Goal: Transaction & Acquisition: Book appointment/travel/reservation

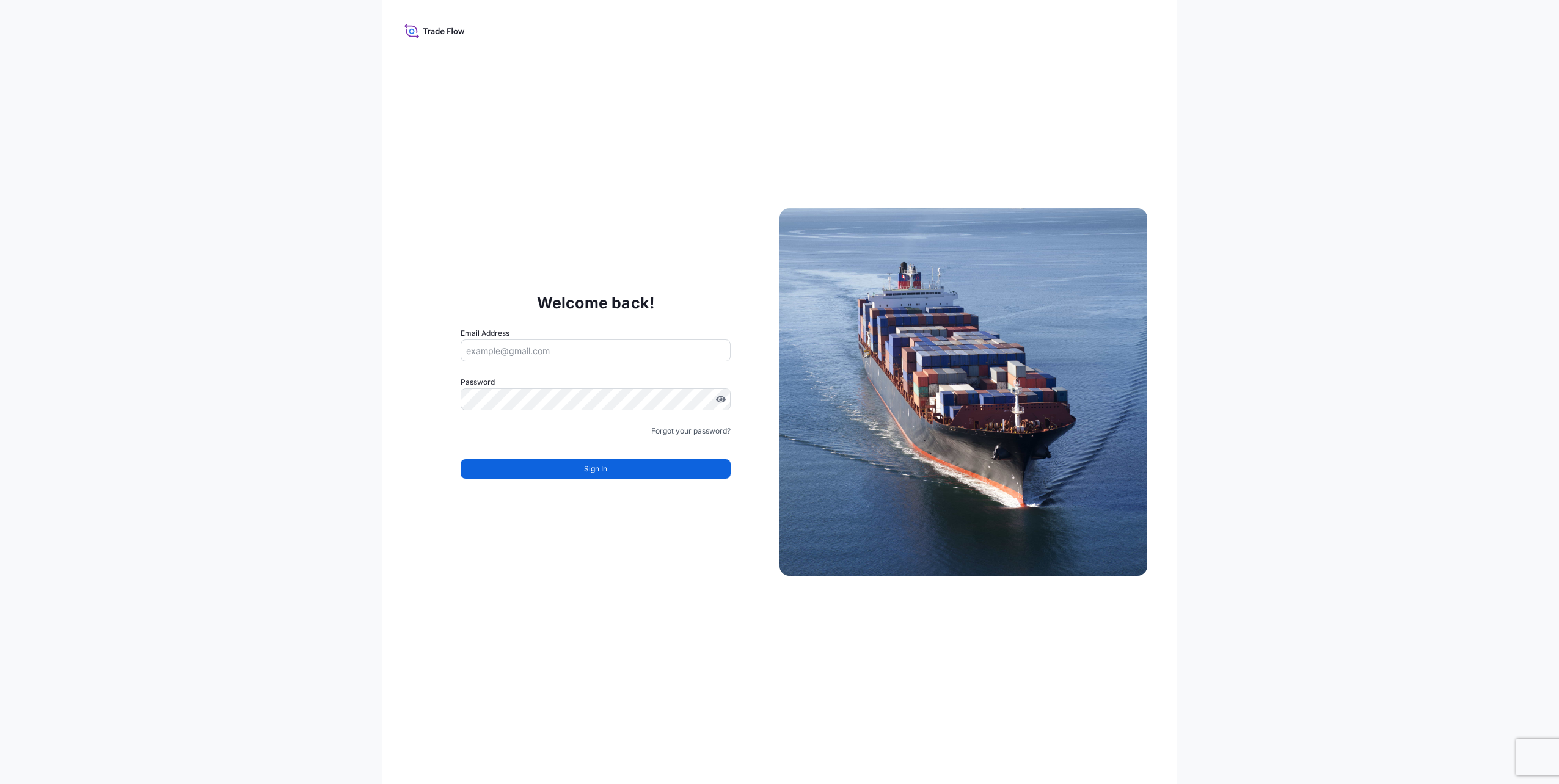
drag, startPoint x: 530, startPoint y: 343, endPoint x: 532, endPoint y: 356, distance: 13.2
click at [530, 344] on input "Email Address" at bounding box center [596, 350] width 270 height 22
click at [586, 240] on div "Welcome back! Email Address Password Must include: Upper & lower case letters S…" at bounding box center [780, 392] width 795 height 784
click at [536, 344] on input "Email Address" at bounding box center [596, 350] width 270 height 22
type input "[PERSON_NAME][EMAIL_ADDRESS][DOMAIN_NAME]"
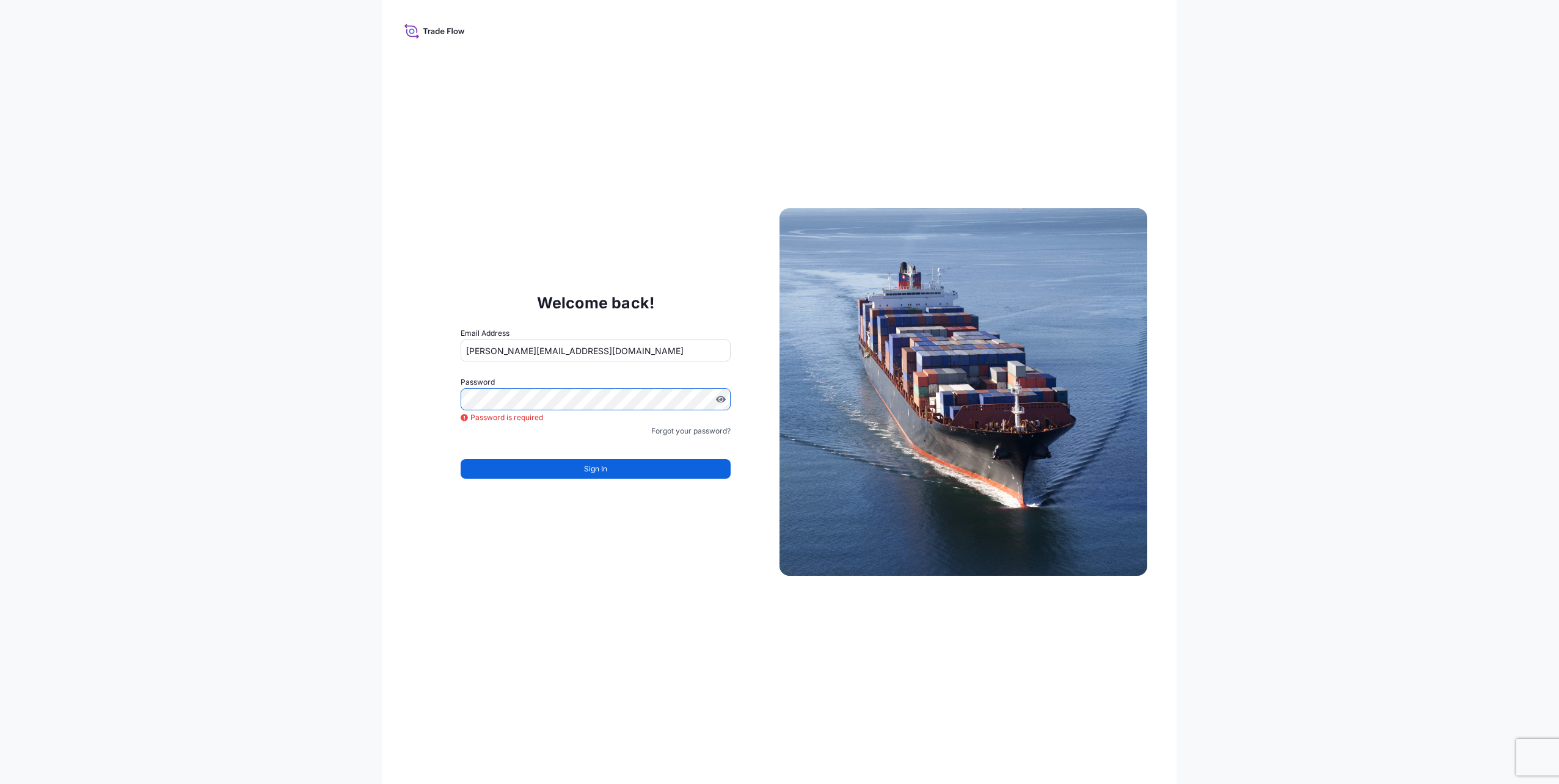
click at [622, 412] on form "Email Address edwina.boeuf@fr.yusen-logistics.com Password Password is required…" at bounding box center [596, 410] width 270 height 166
drag, startPoint x: 502, startPoint y: 176, endPoint x: 485, endPoint y: 144, distance: 36.2
click at [497, 165] on div "Welcome back! Email Address edwina.boeuf@fr.yusen-logistics.com Password Passwo…" at bounding box center [780, 392] width 795 height 784
click at [433, 41] on div "Welcome back! Email Address edwina.boeuf@fr.yusen-logistics.com Password Passwo…" at bounding box center [780, 392] width 795 height 784
click at [412, 27] on icon at bounding box center [435, 31] width 60 height 17
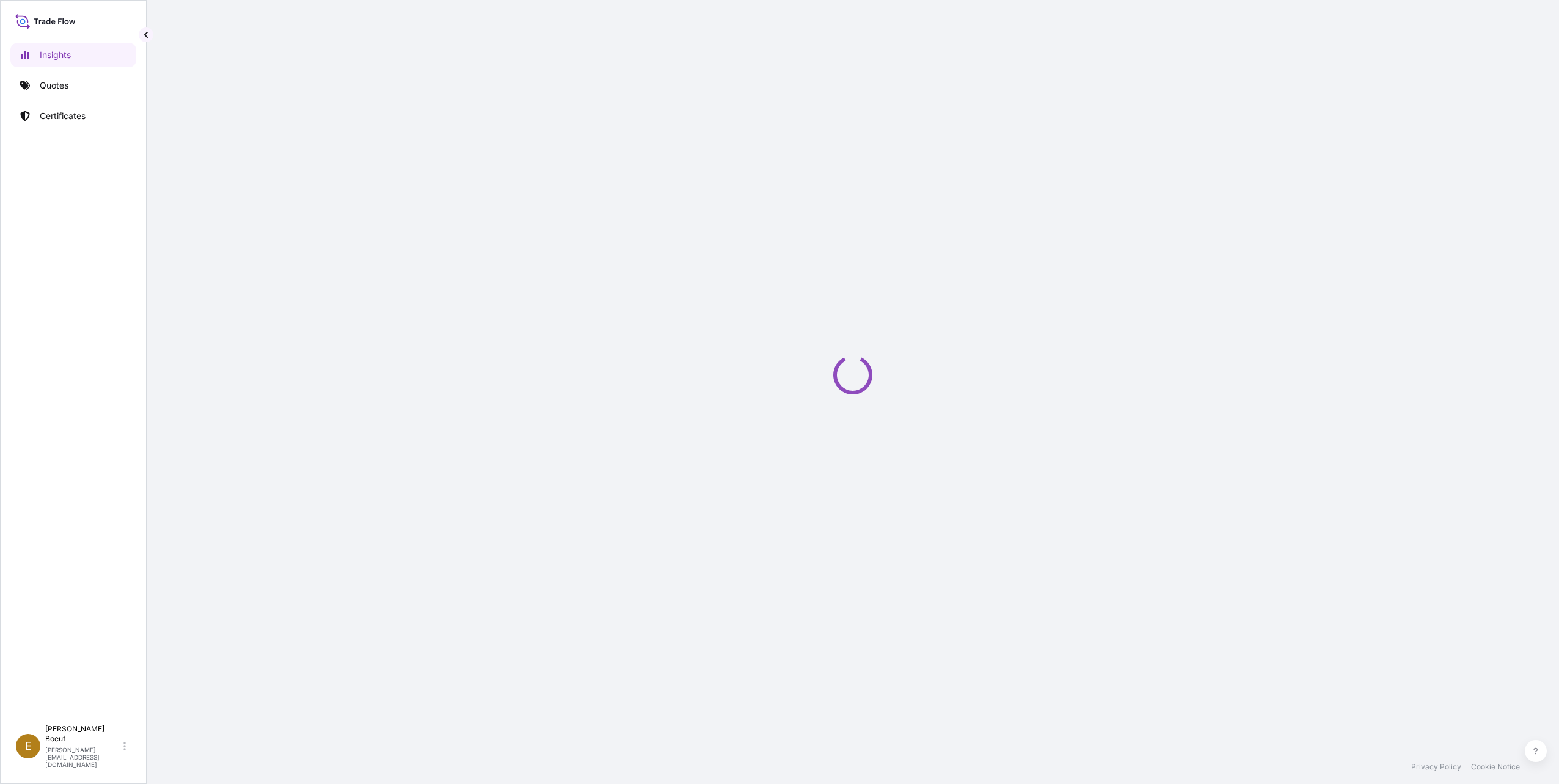
select select "2025"
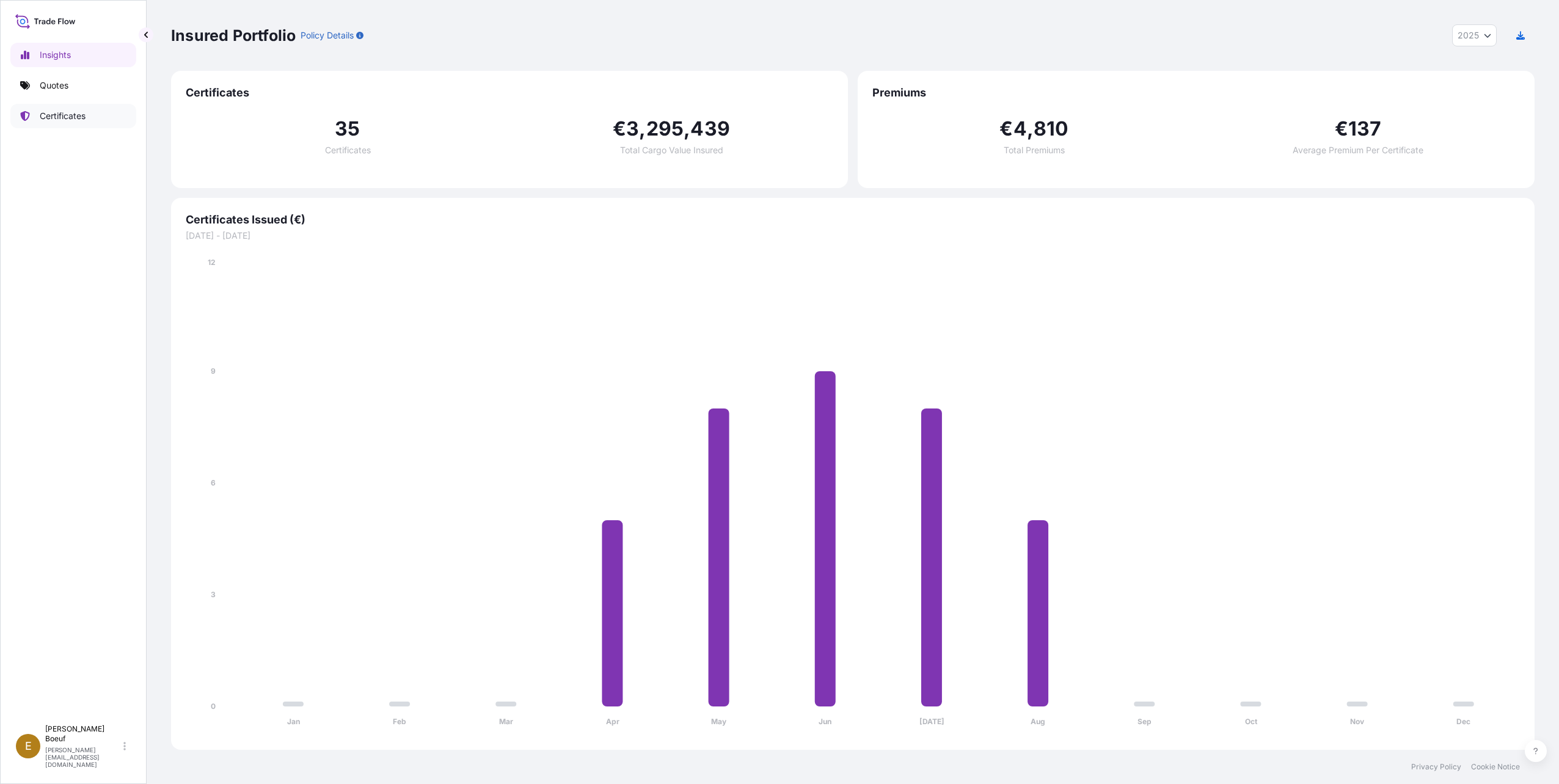
click at [57, 115] on p "Certificates" at bounding box center [63, 115] width 46 height 12
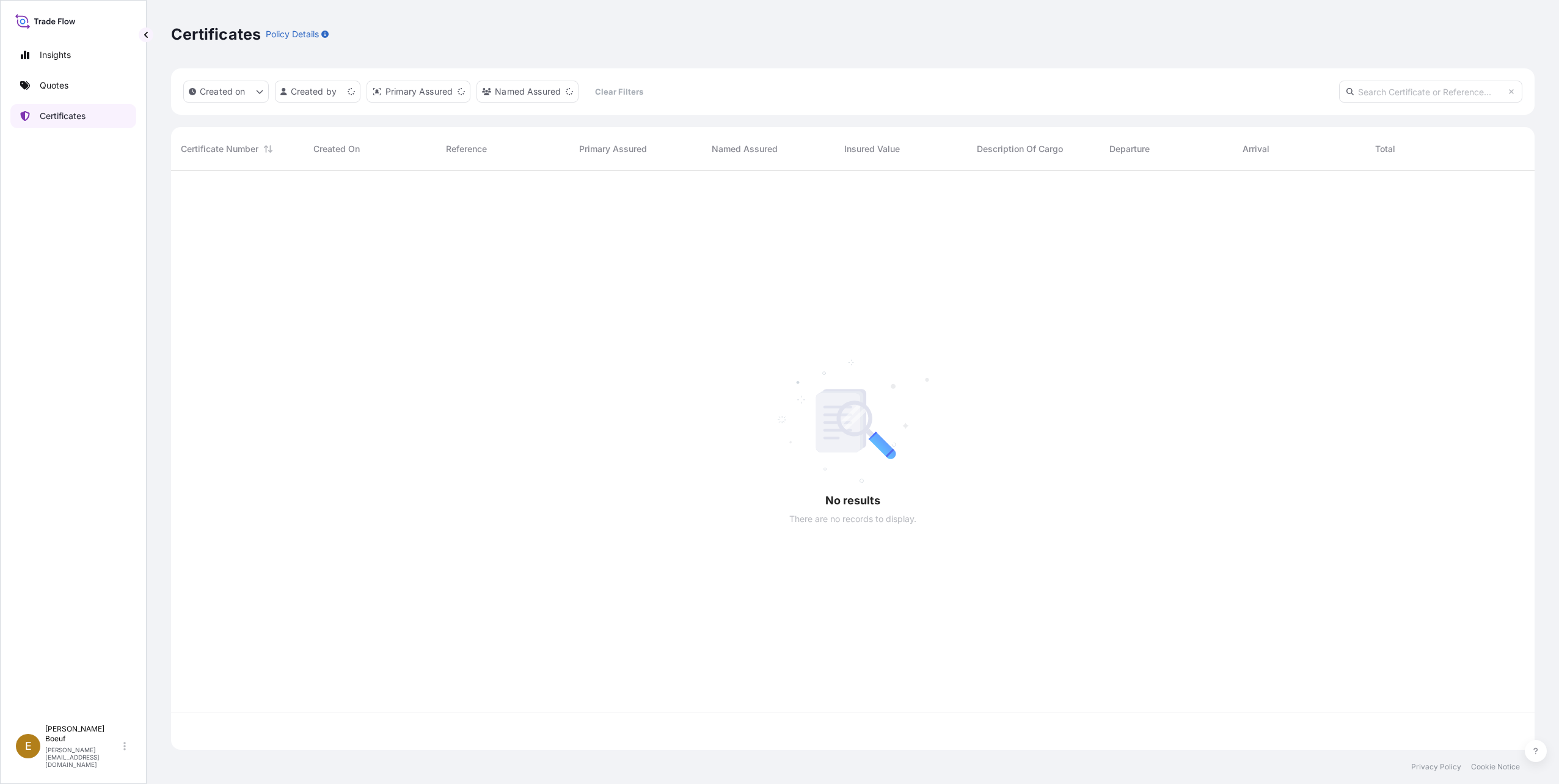
scroll to position [577, 1355]
click at [56, 94] on link "Quotes" at bounding box center [73, 85] width 126 height 25
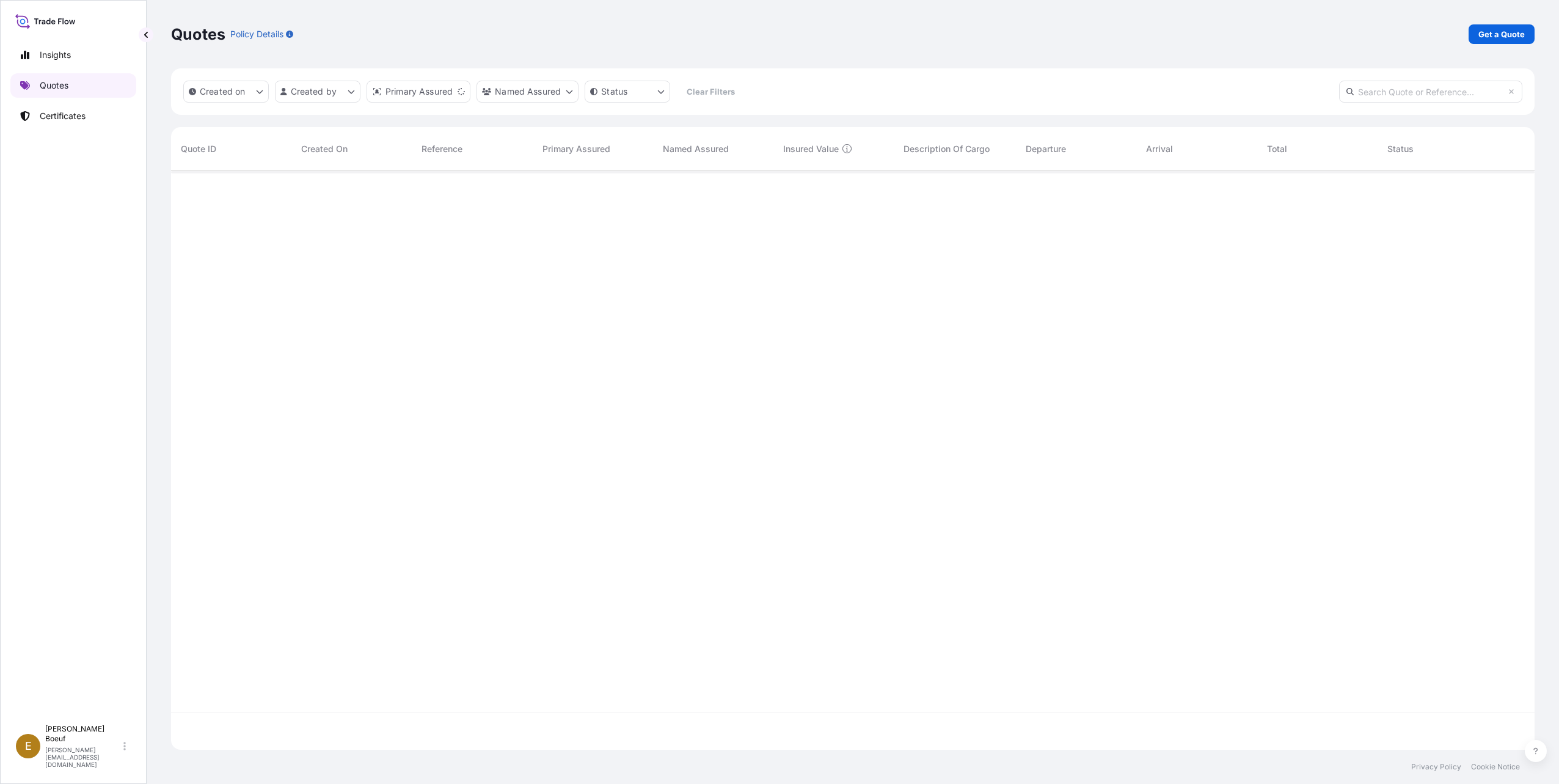
scroll to position [577, 1355]
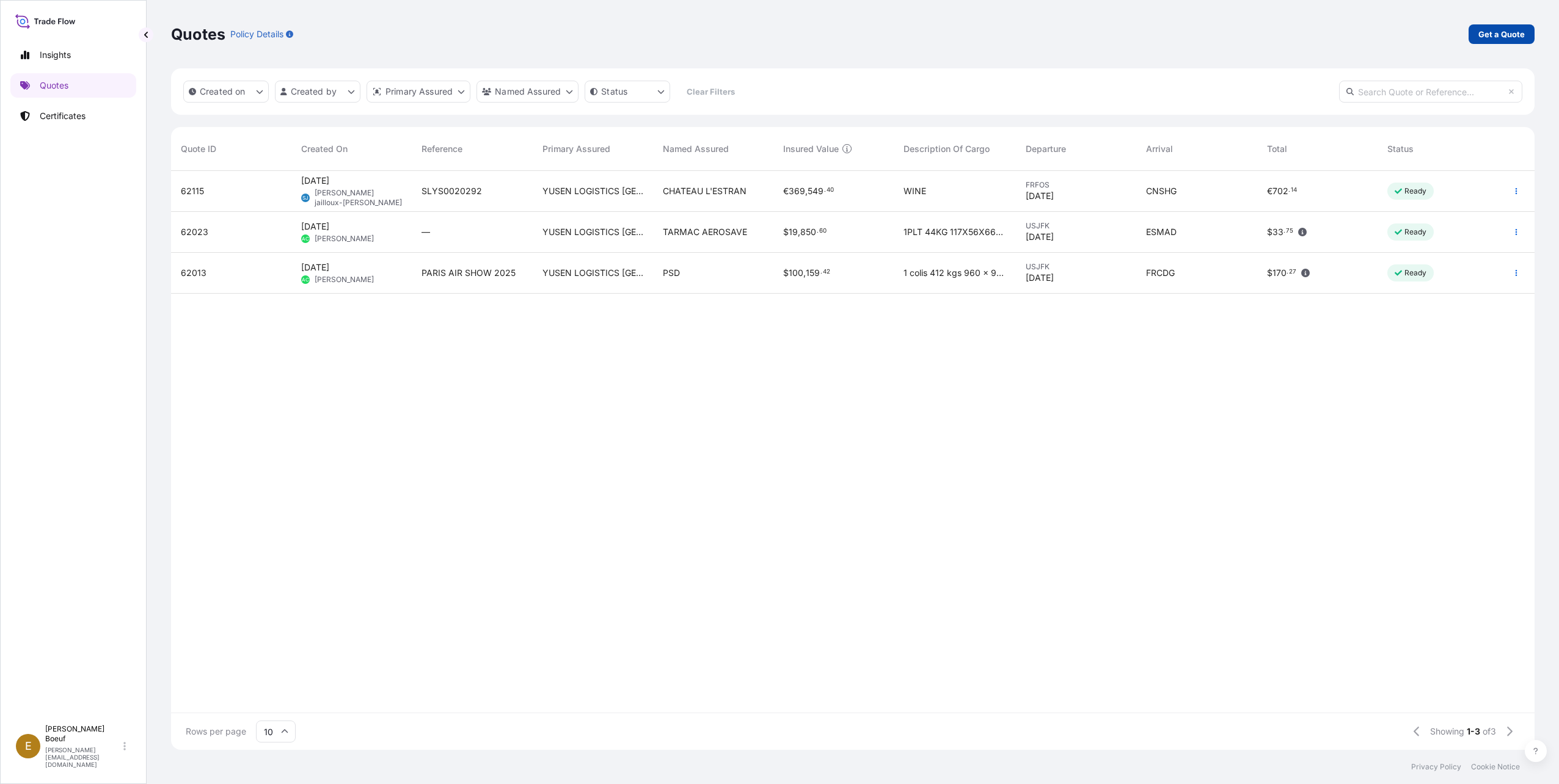
click at [1492, 37] on p "Get a Quote" at bounding box center [1502, 33] width 46 height 12
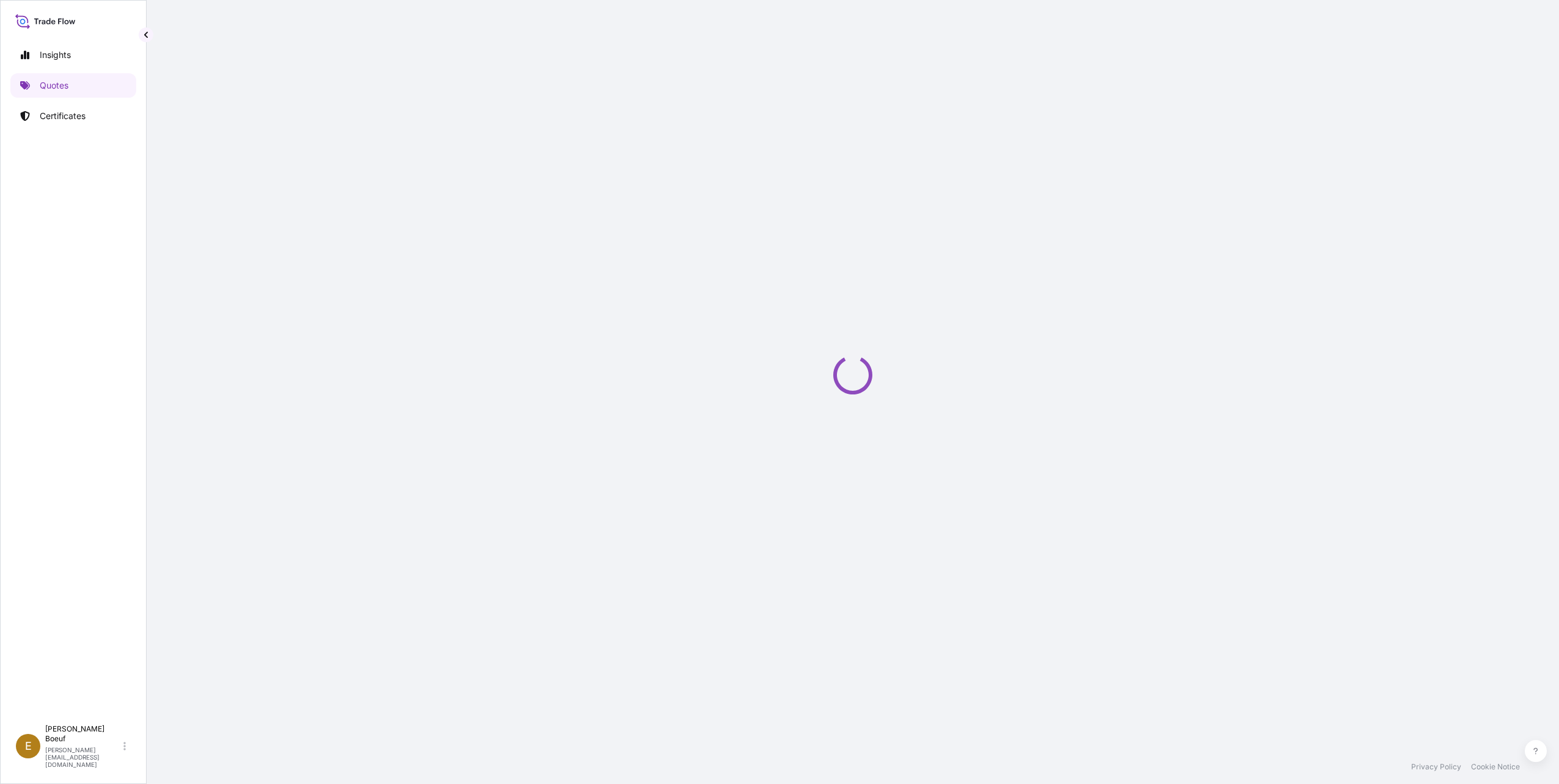
select select "Sea"
select select "21"
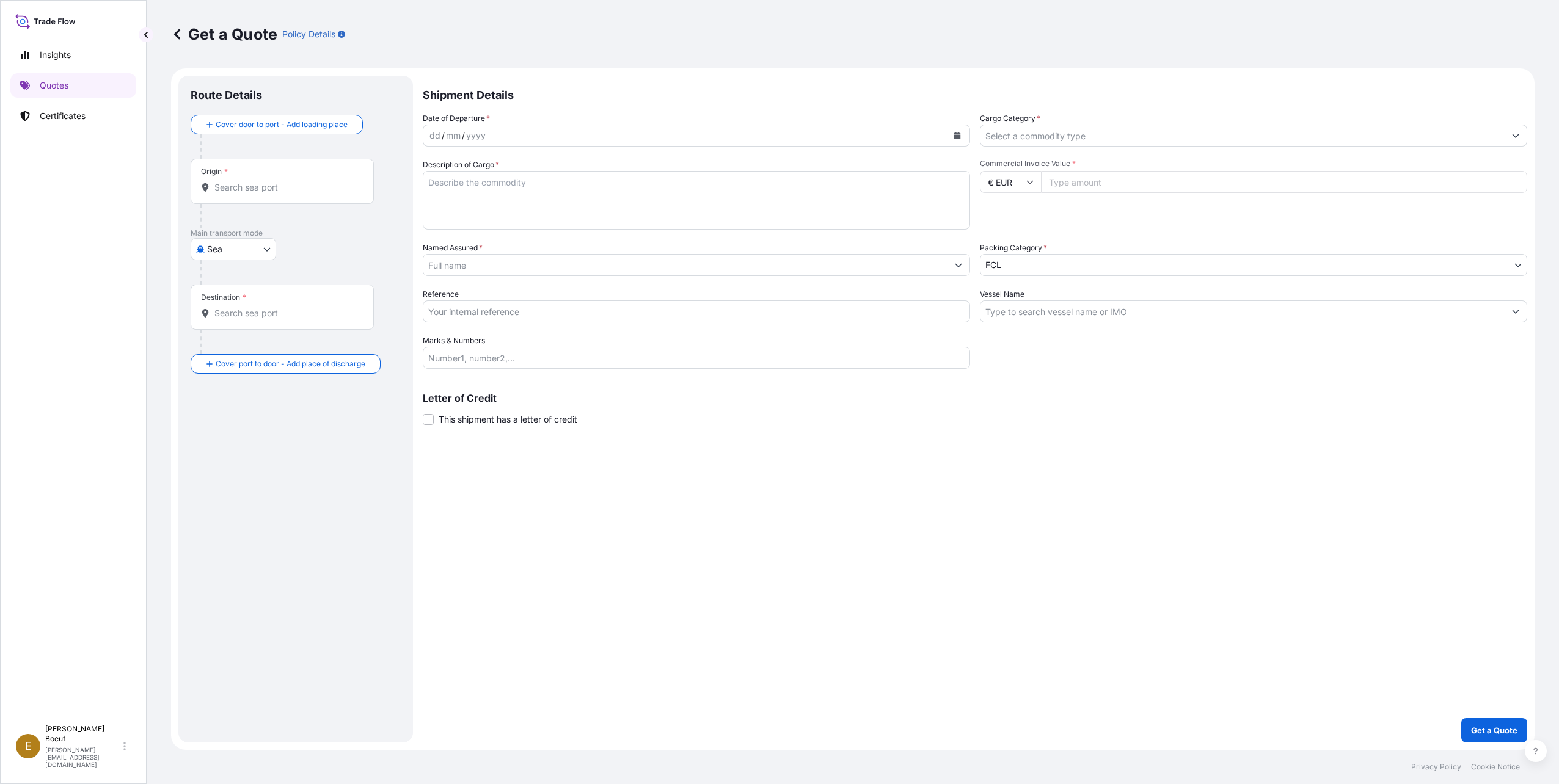
click at [893, 133] on div "dd / mm / yyyy" at bounding box center [686, 136] width 524 height 22
click at [954, 133] on icon "Calendar" at bounding box center [957, 135] width 6 height 7
click at [541, 265] on div "19" at bounding box center [537, 262] width 22 height 22
click at [967, 133] on div "[DATE]" at bounding box center [696, 136] width 547 height 22
click at [580, 126] on div "[DATE]" at bounding box center [686, 136] width 524 height 22
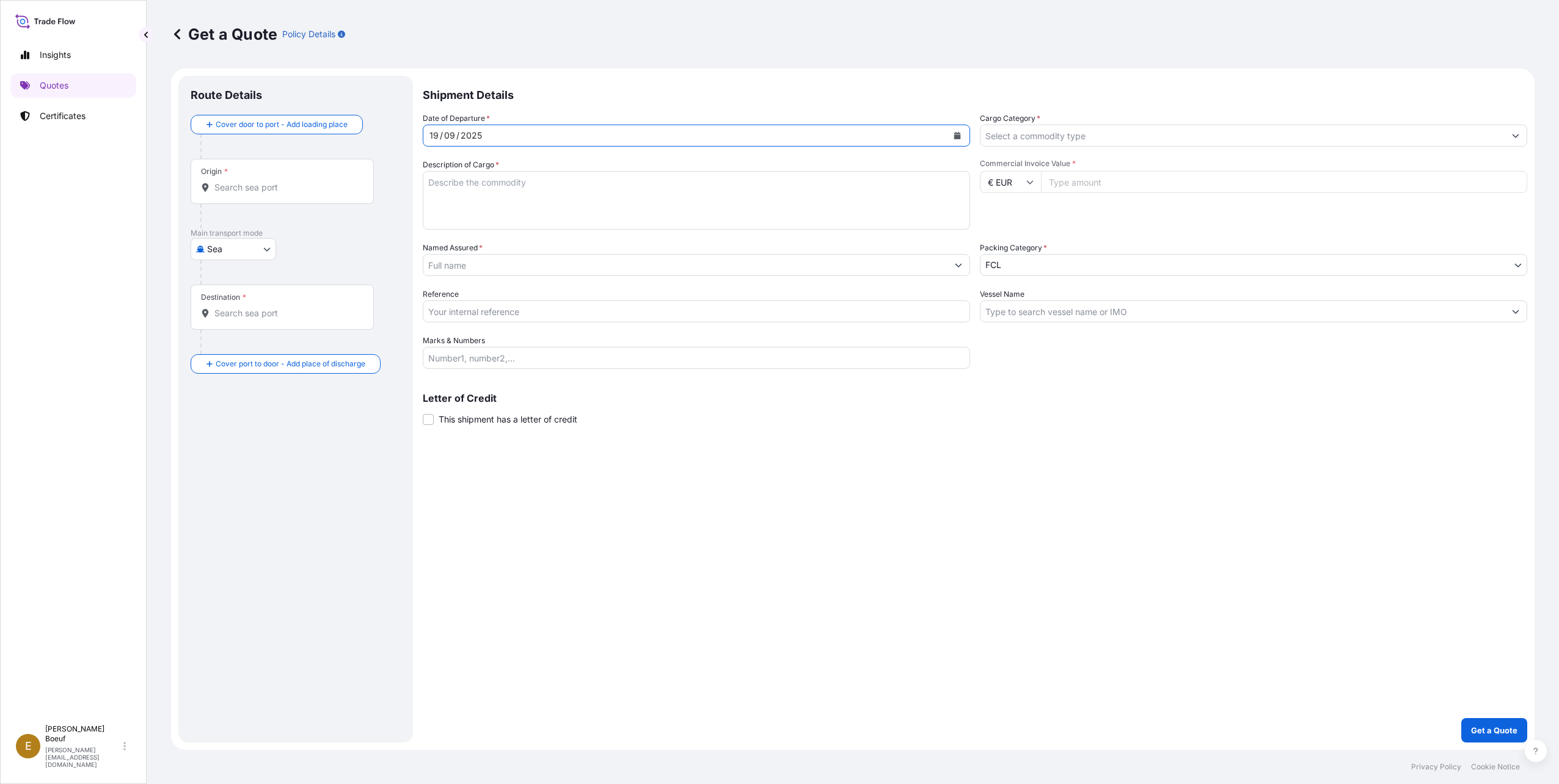
click at [546, 136] on div "[DATE]" at bounding box center [686, 136] width 524 height 22
click at [454, 136] on div "09" at bounding box center [449, 135] width 14 height 14
click at [908, 191] on textarea "Description of Cargo *" at bounding box center [696, 200] width 547 height 59
click at [958, 132] on icon "Calendar" at bounding box center [957, 135] width 7 height 7
click at [440, 172] on button "Previous" at bounding box center [448, 171] width 27 height 20
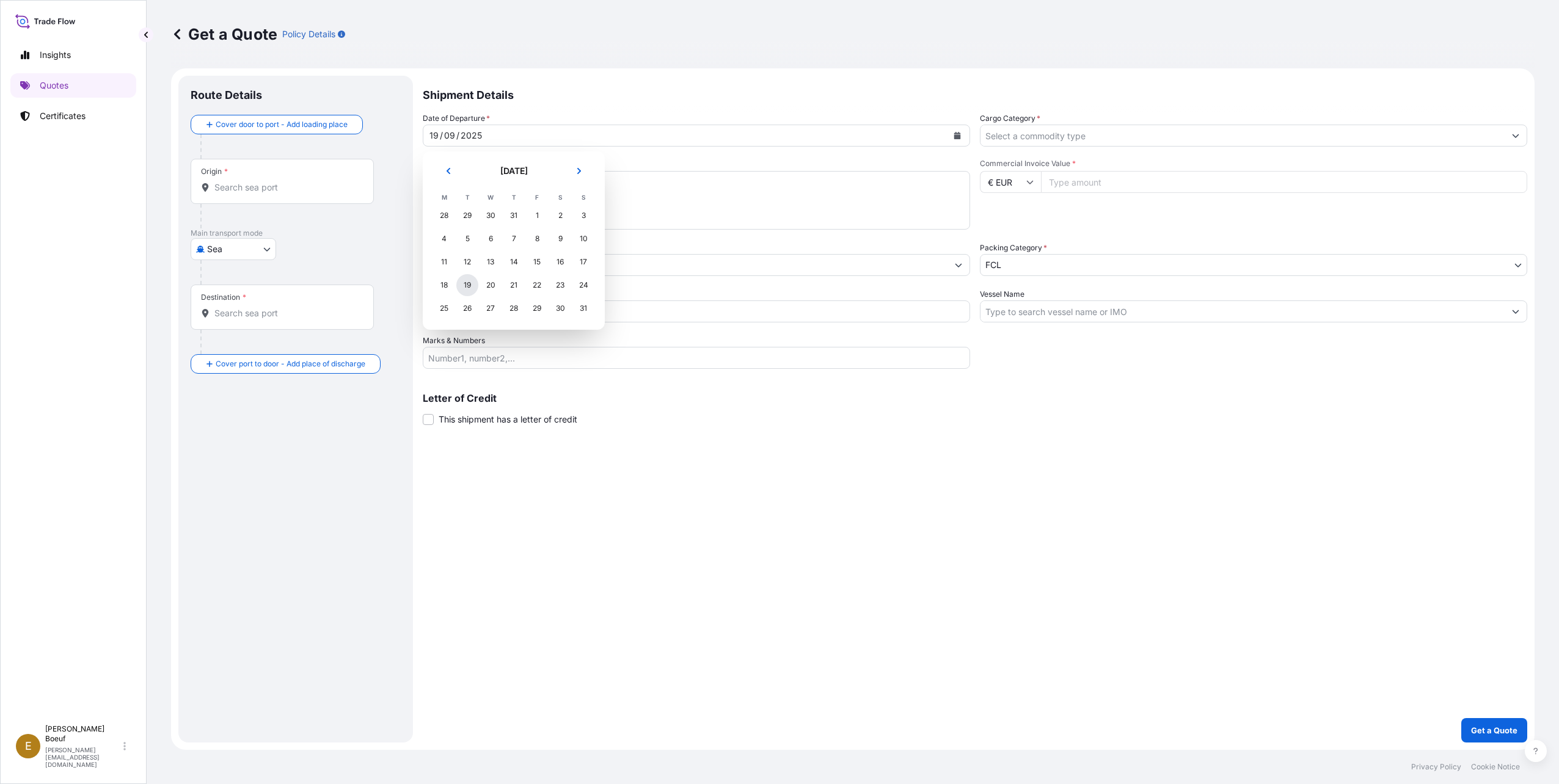
click at [469, 289] on div "19" at bounding box center [467, 285] width 22 height 22
click at [485, 210] on textarea "Description of Cargo *" at bounding box center [696, 200] width 547 height 59
type textarea "wooden toys"
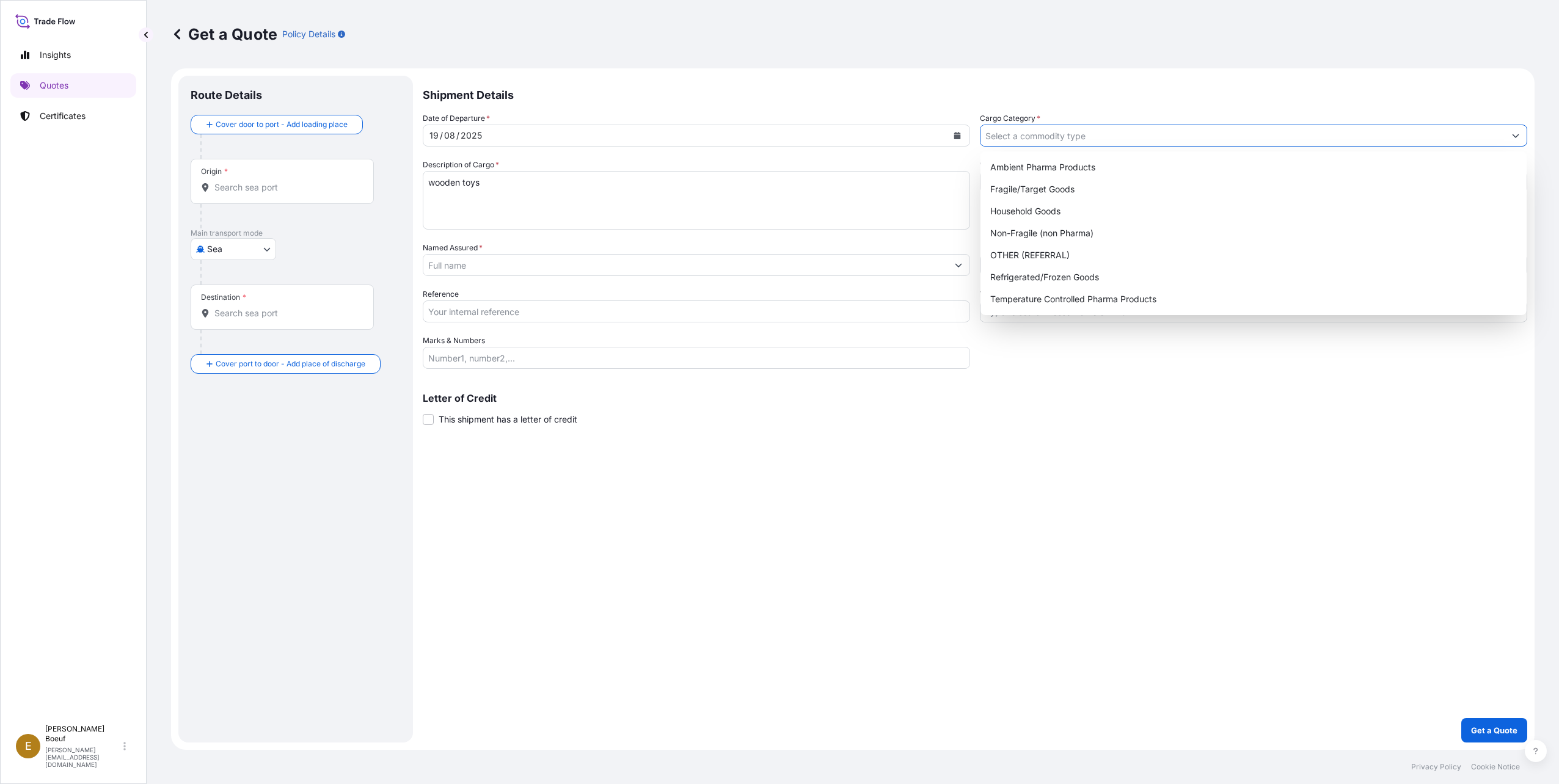
click at [1141, 132] on input "Cargo Category *" at bounding box center [1243, 136] width 524 height 22
click at [1230, 235] on div "Non-Fragile (non Pharma)" at bounding box center [1253, 234] width 536 height 22
type input "Non-Fragile (non Pharma)"
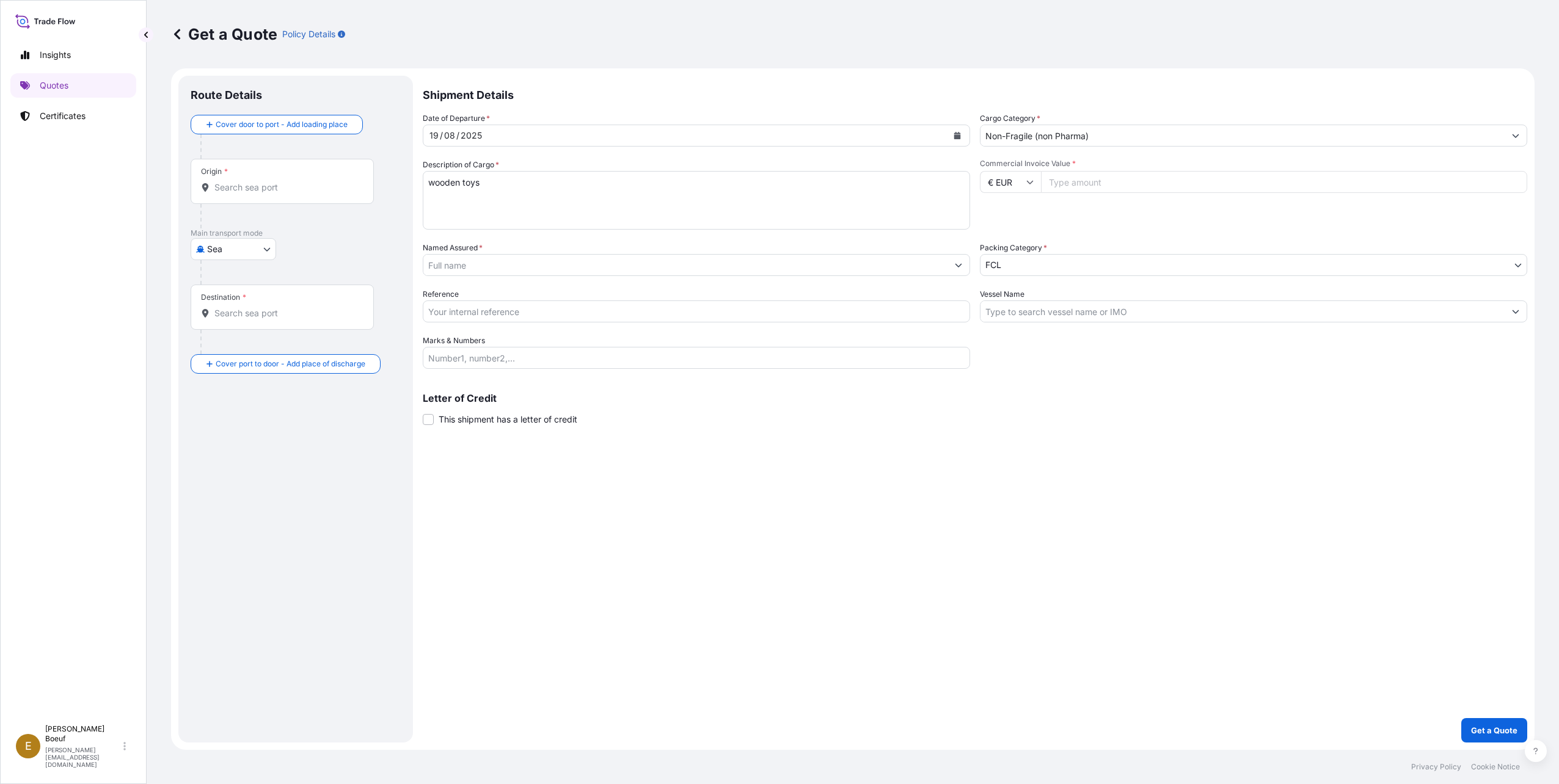
click at [1116, 183] on input "Commercial Invoice Value *" at bounding box center [1284, 182] width 486 height 22
type input "15223"
click at [1060, 256] on body "Insights Quotes Certificates E [PERSON_NAME] [PERSON_NAME][EMAIL_ADDRESS][DOMAI…" at bounding box center [780, 392] width 1559 height 784
click at [582, 255] on input "Named Assured *" at bounding box center [686, 265] width 524 height 22
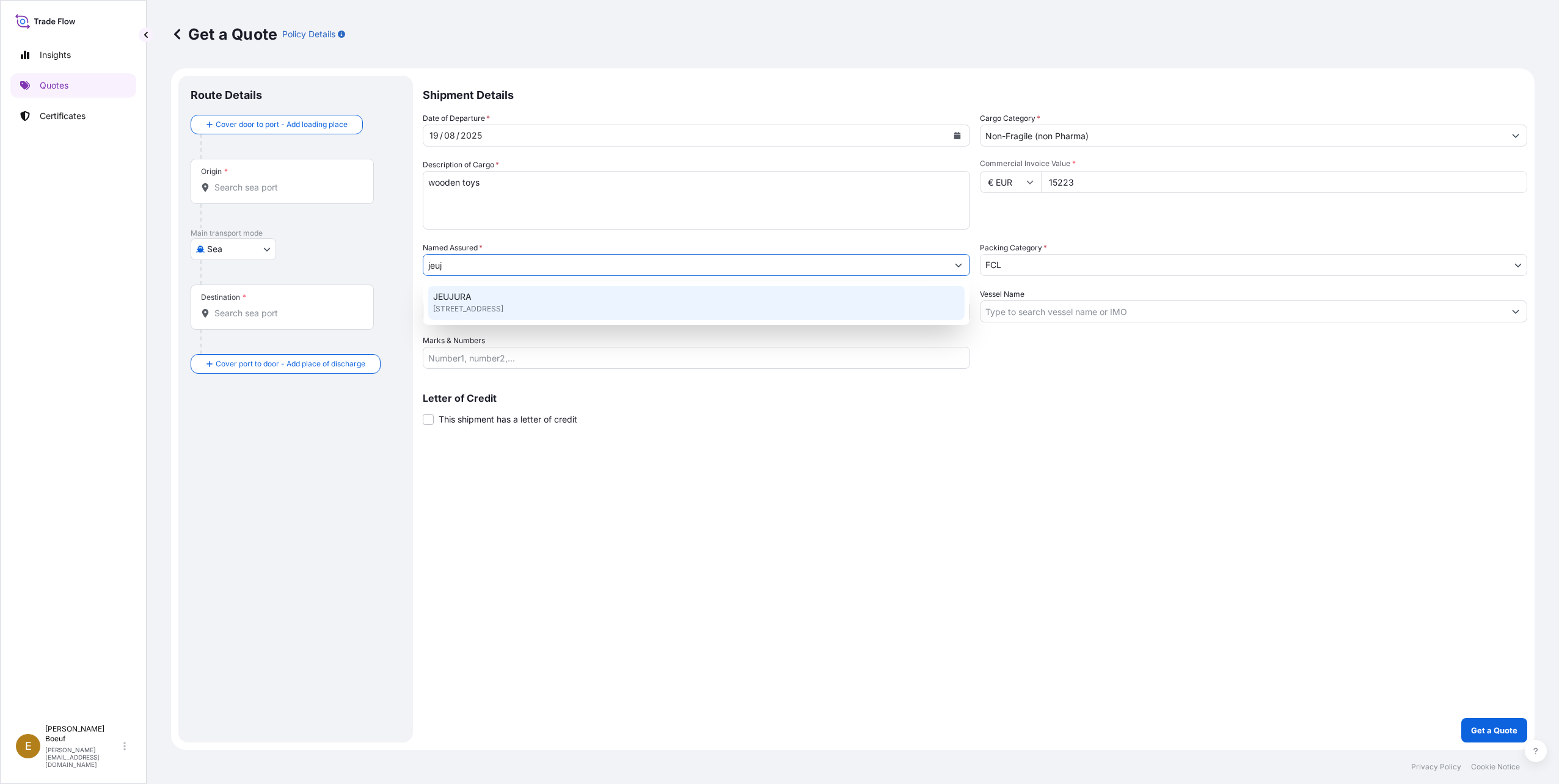
click at [504, 308] on span "[STREET_ADDRESS]" at bounding box center [468, 308] width 70 height 12
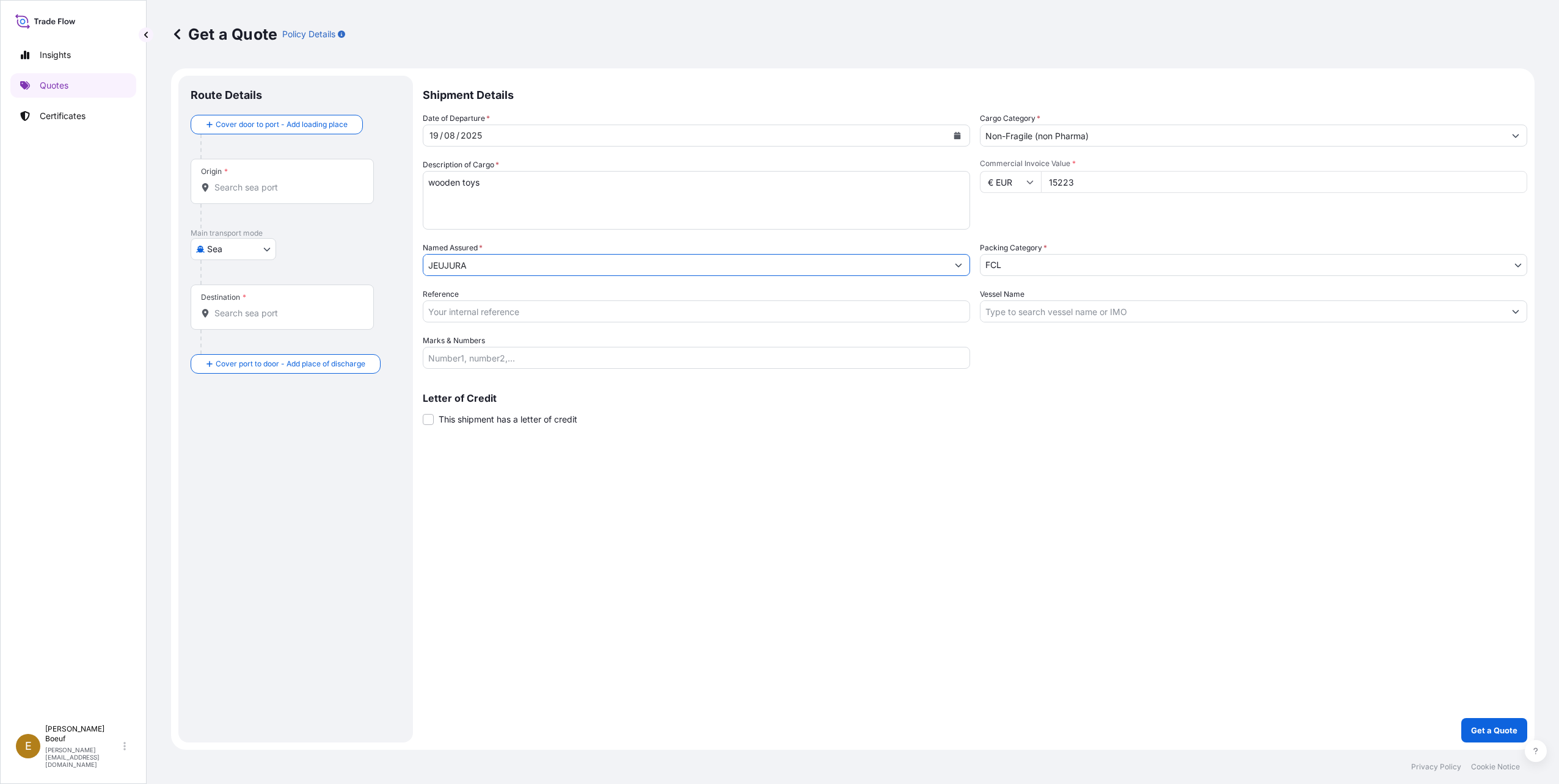
type input "JEUJURA"
click at [1064, 257] on body "15 options available. 3 options available. 1 option available. Insights Quotes …" at bounding box center [780, 392] width 1559 height 784
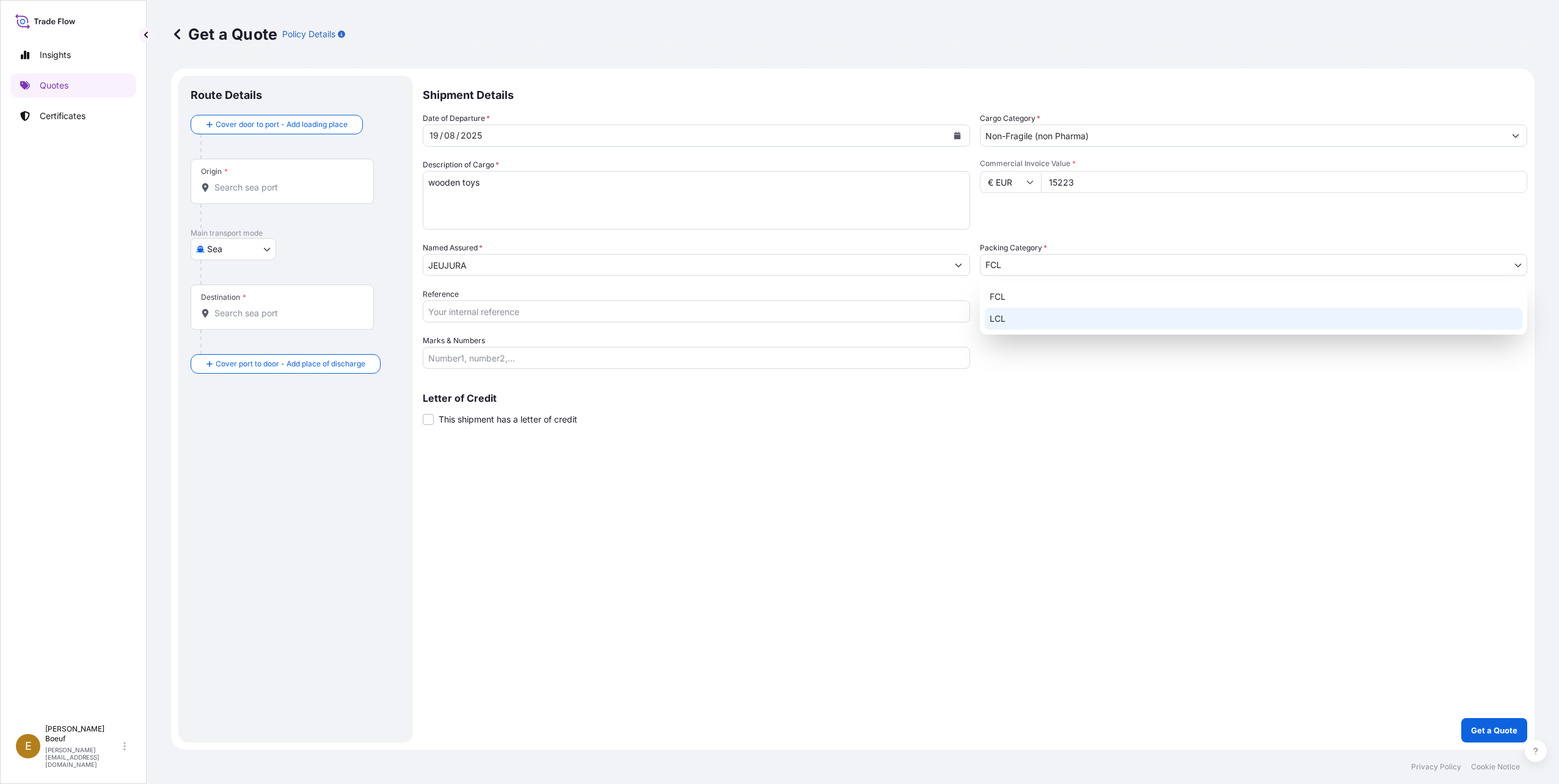
click at [1005, 324] on div "LCL" at bounding box center [1253, 319] width 538 height 22
select select "22"
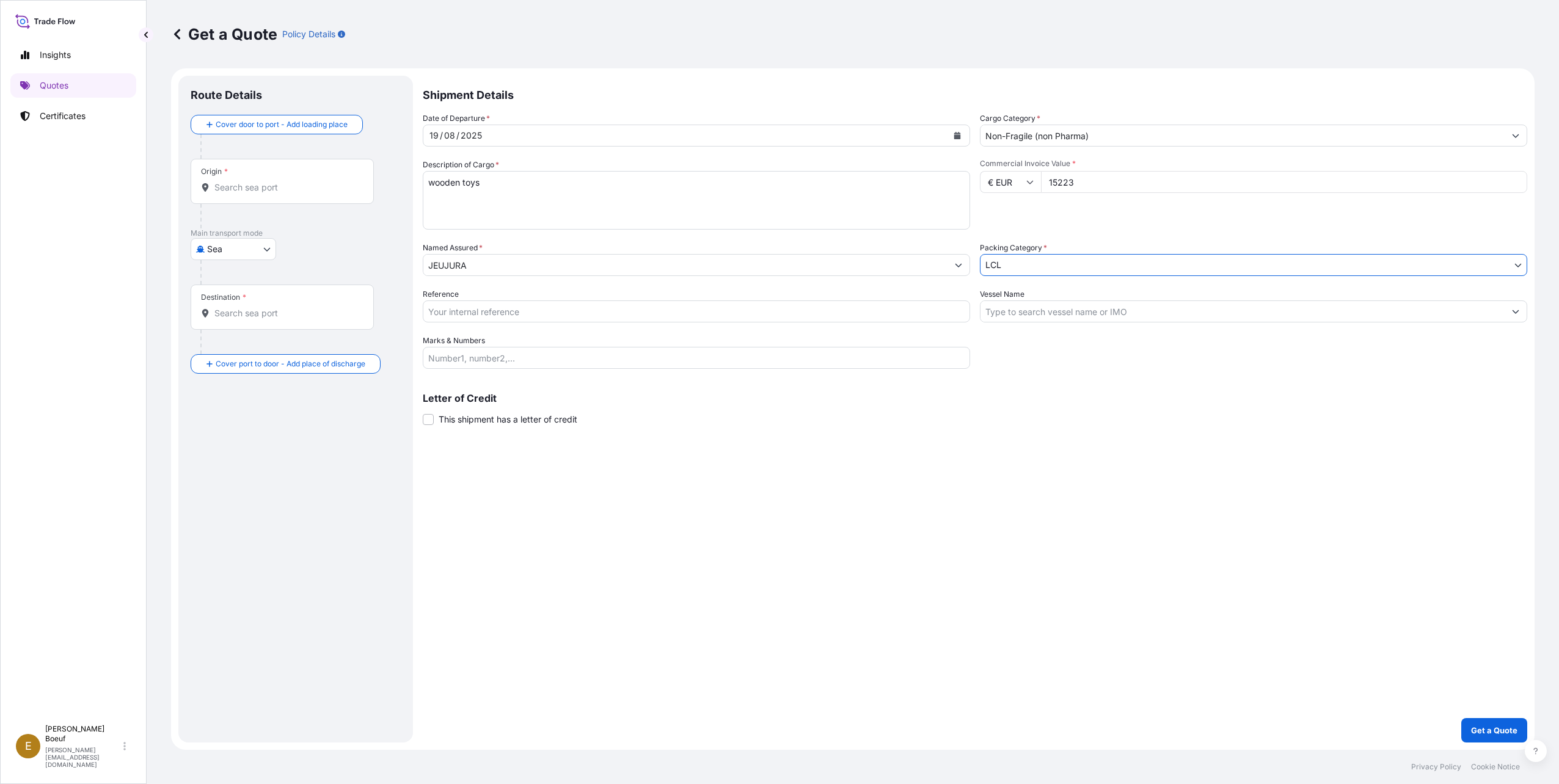
click at [750, 314] on input "Reference" at bounding box center [696, 311] width 547 height 22
type input "SNGB013730"
click at [1477, 724] on p "Get a Quote" at bounding box center [1494, 730] width 46 height 12
click at [304, 178] on div "Origin *" at bounding box center [282, 181] width 184 height 45
click at [304, 181] on input "Origin * Please select an origin" at bounding box center [286, 187] width 144 height 12
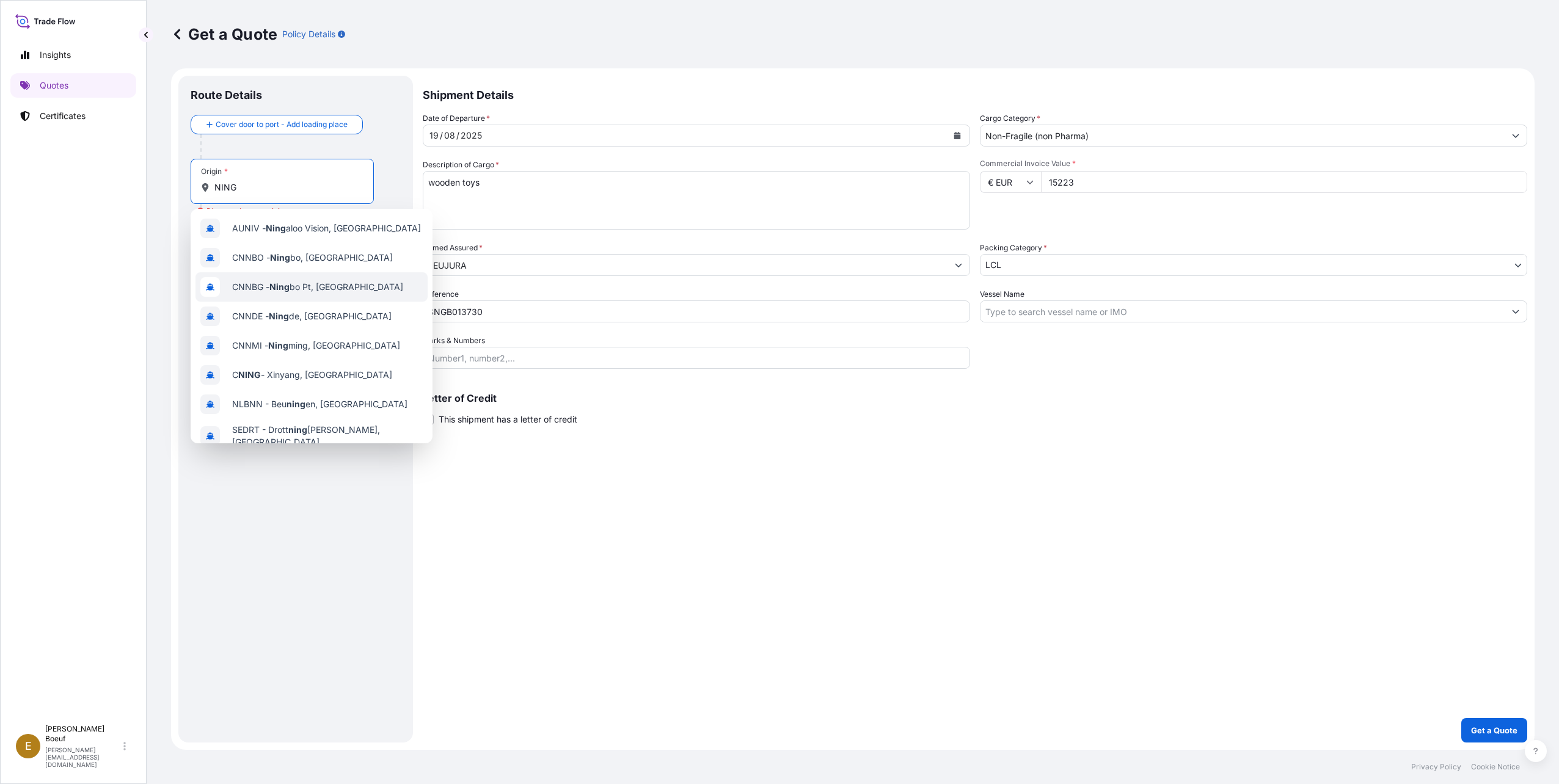
click at [354, 282] on div "AUNIV - Ning aloo Vision, [GEOGRAPHIC_DATA] CNNBO - [PERSON_NAME], [GEOGRAPHIC_…" at bounding box center [311, 326] width 242 height 234
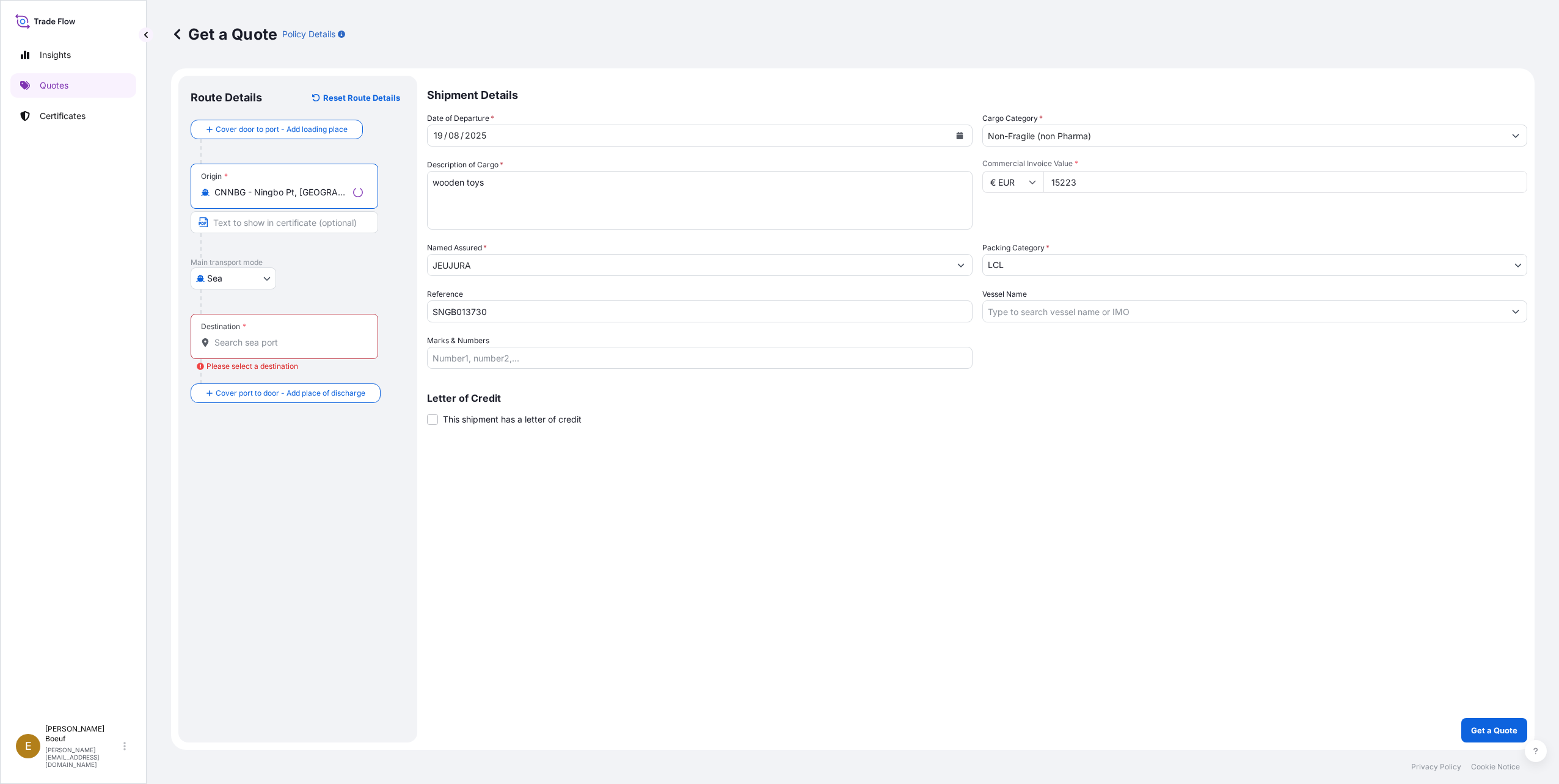
type input "CNNBG - Ningbo Pt, [GEOGRAPHIC_DATA]"
click at [282, 323] on div "Destination *" at bounding box center [284, 336] width 188 height 45
click at [282, 337] on input "Destination * Please select a destination" at bounding box center [288, 342] width 149 height 12
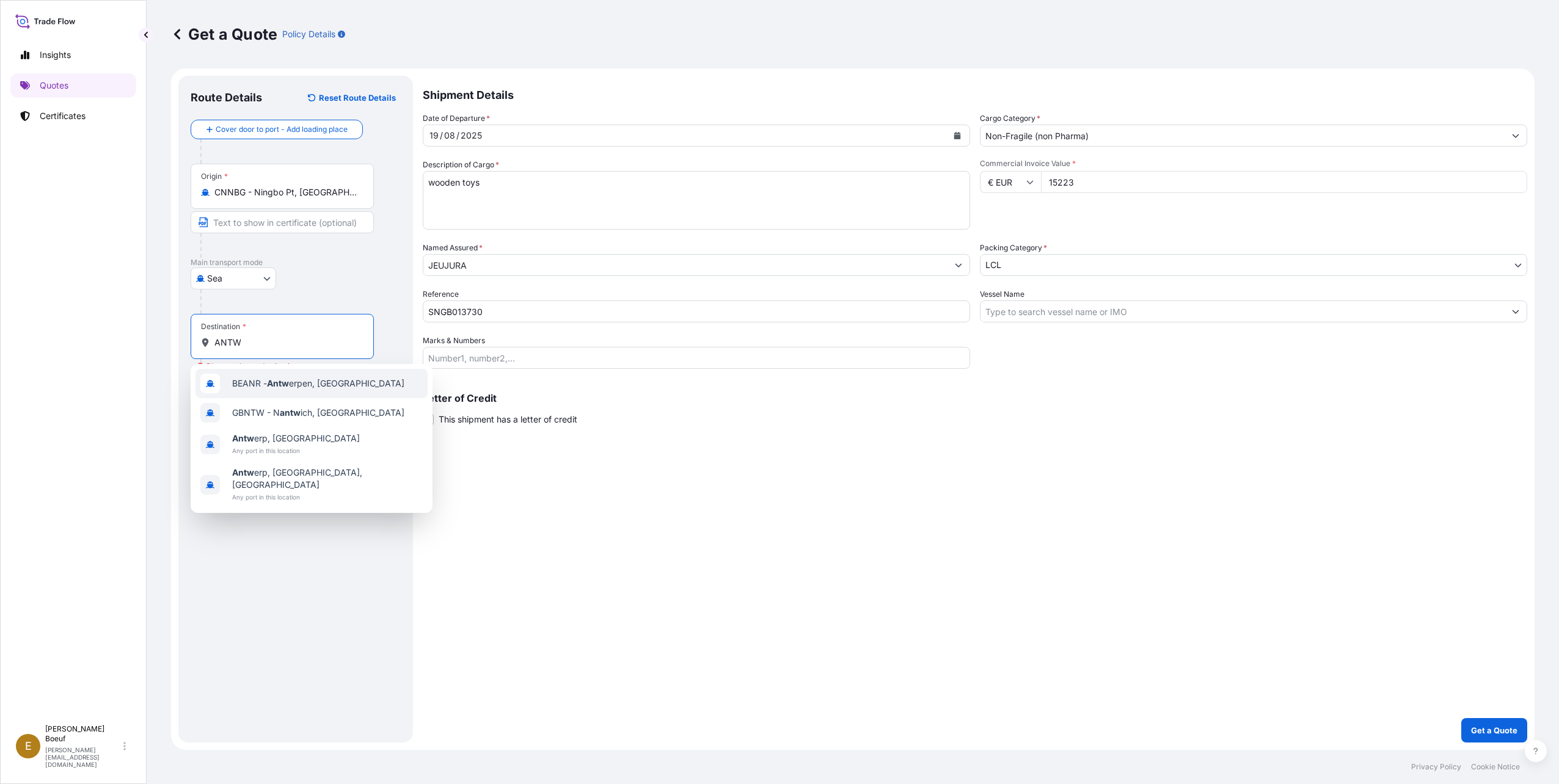
click at [311, 390] on div "BEANR - Antw erpen, [GEOGRAPHIC_DATA]" at bounding box center [311, 383] width 232 height 29
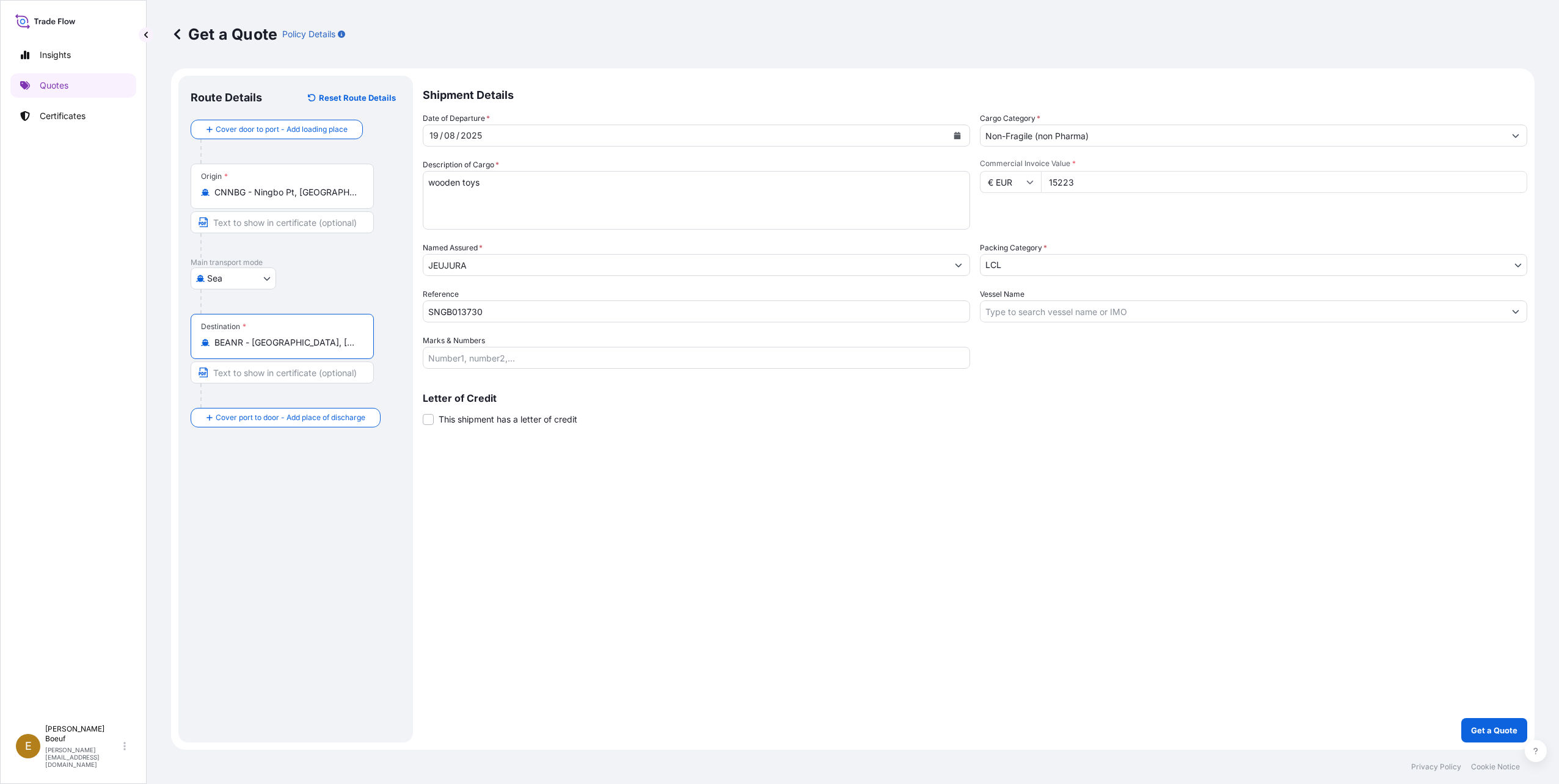
type input "BEANR - [GEOGRAPHIC_DATA], [GEOGRAPHIC_DATA]"
drag, startPoint x: 295, startPoint y: 477, endPoint x: 296, endPoint y: 467, distance: 10.0
click at [295, 477] on div "Place of Discharge" at bounding box center [282, 477] width 184 height 45
click at [277, 465] on div "Place of Discharge" at bounding box center [282, 477] width 184 height 45
click at [277, 477] on input "Place of Discharge" at bounding box center [286, 482] width 144 height 12
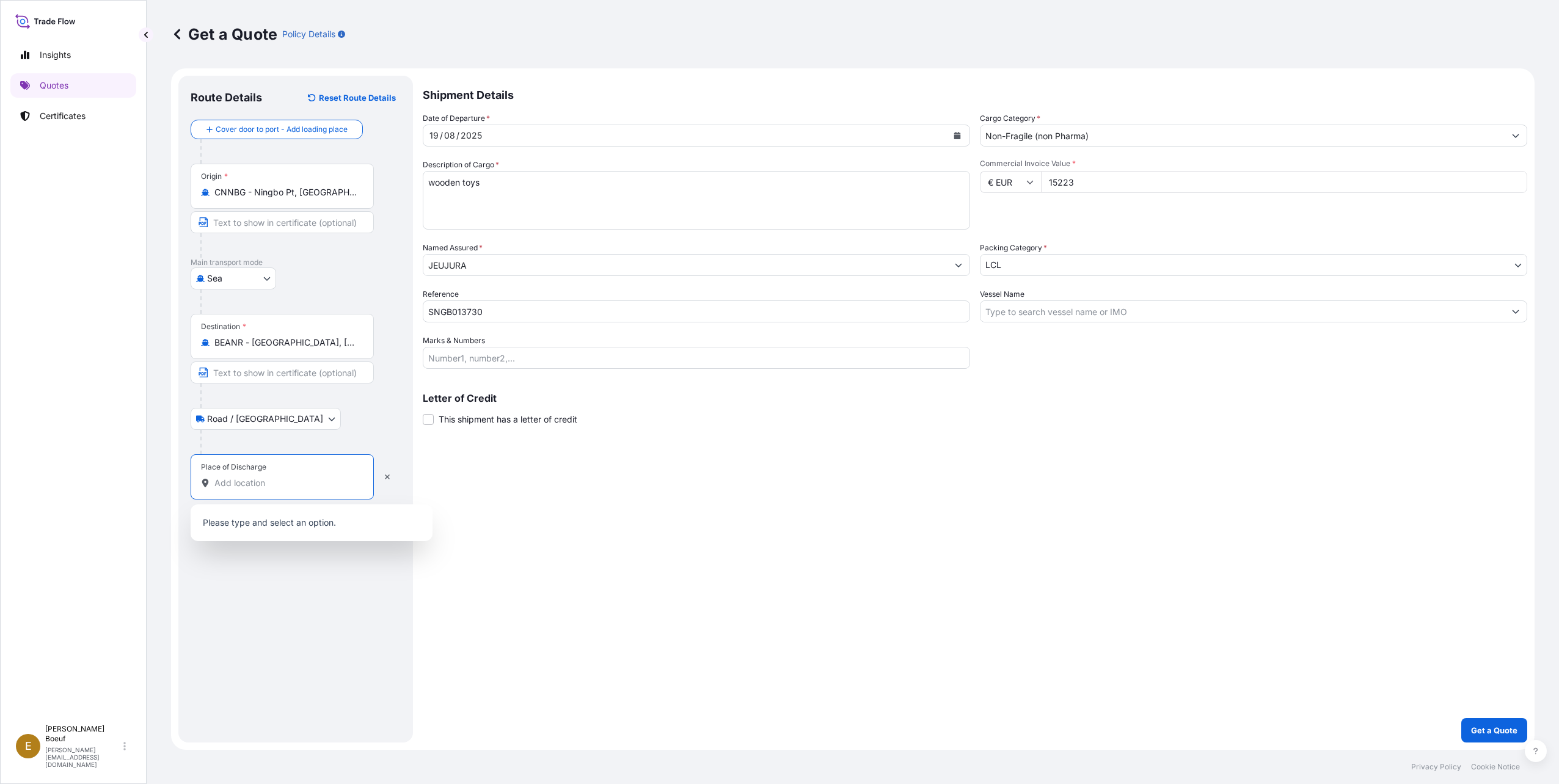
type input "D"
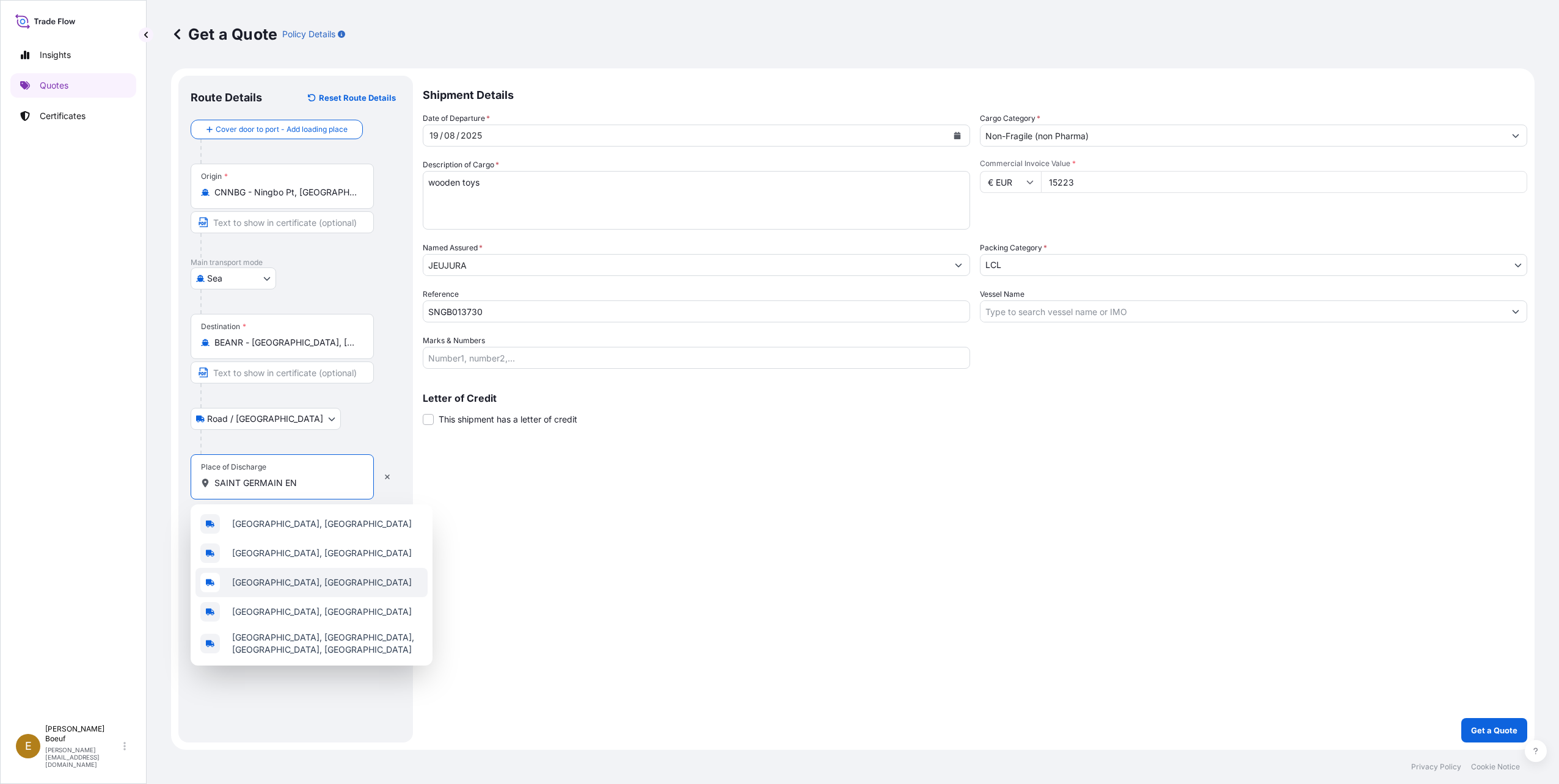
click at [333, 589] on div "[GEOGRAPHIC_DATA], [GEOGRAPHIC_DATA]" at bounding box center [311, 582] width 232 height 29
type input "[GEOGRAPHIC_DATA], [GEOGRAPHIC_DATA]"
click at [1328, 584] on div "Shipment Details Date of Departure * [DATE] Cargo Category * Non-Fragile (non P…" at bounding box center [975, 409] width 1104 height 667
click at [1508, 740] on button "Get a Quote" at bounding box center [1494, 730] width 66 height 25
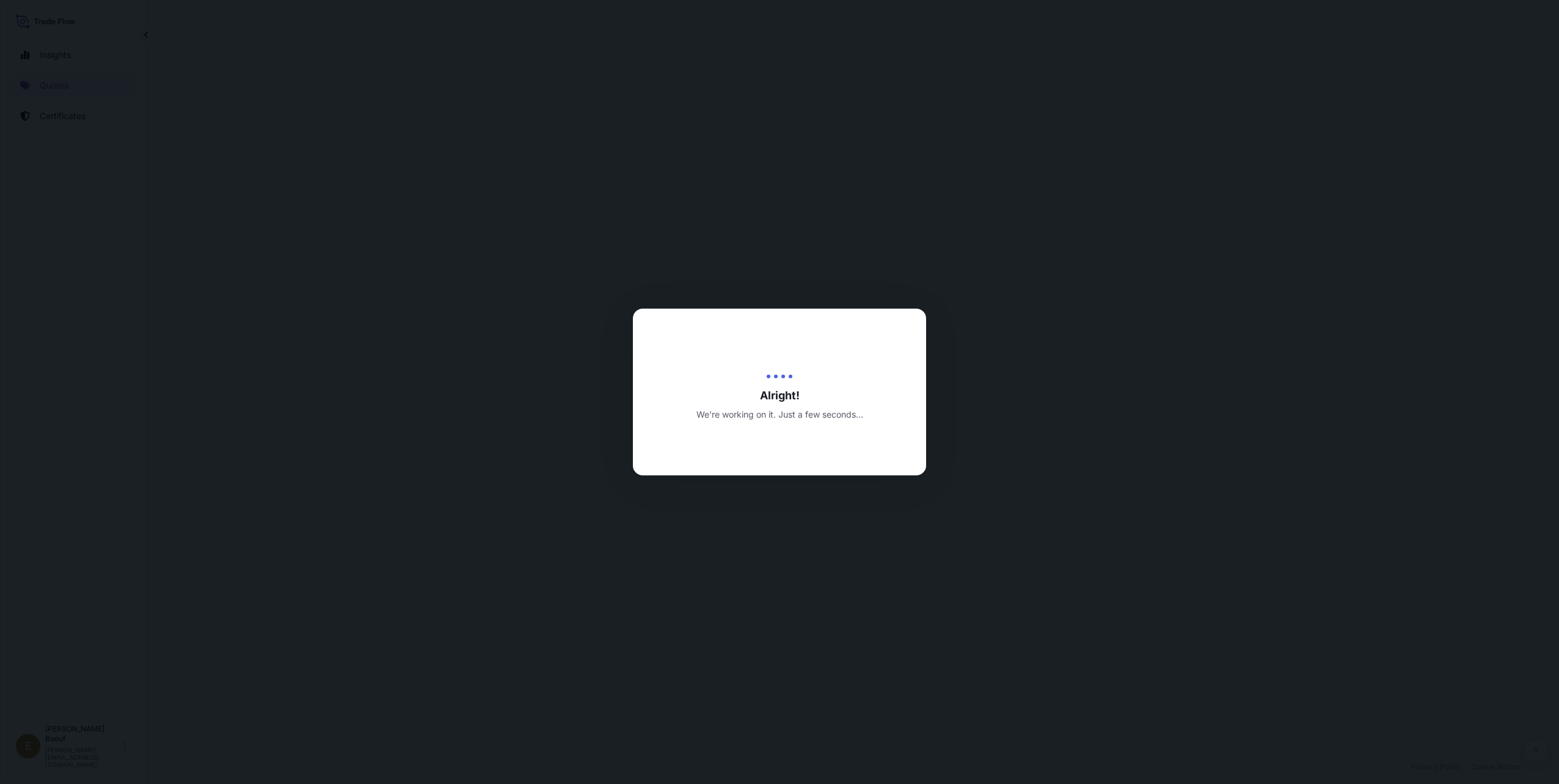
select select "Sea"
select select "Road / [GEOGRAPHIC_DATA]"
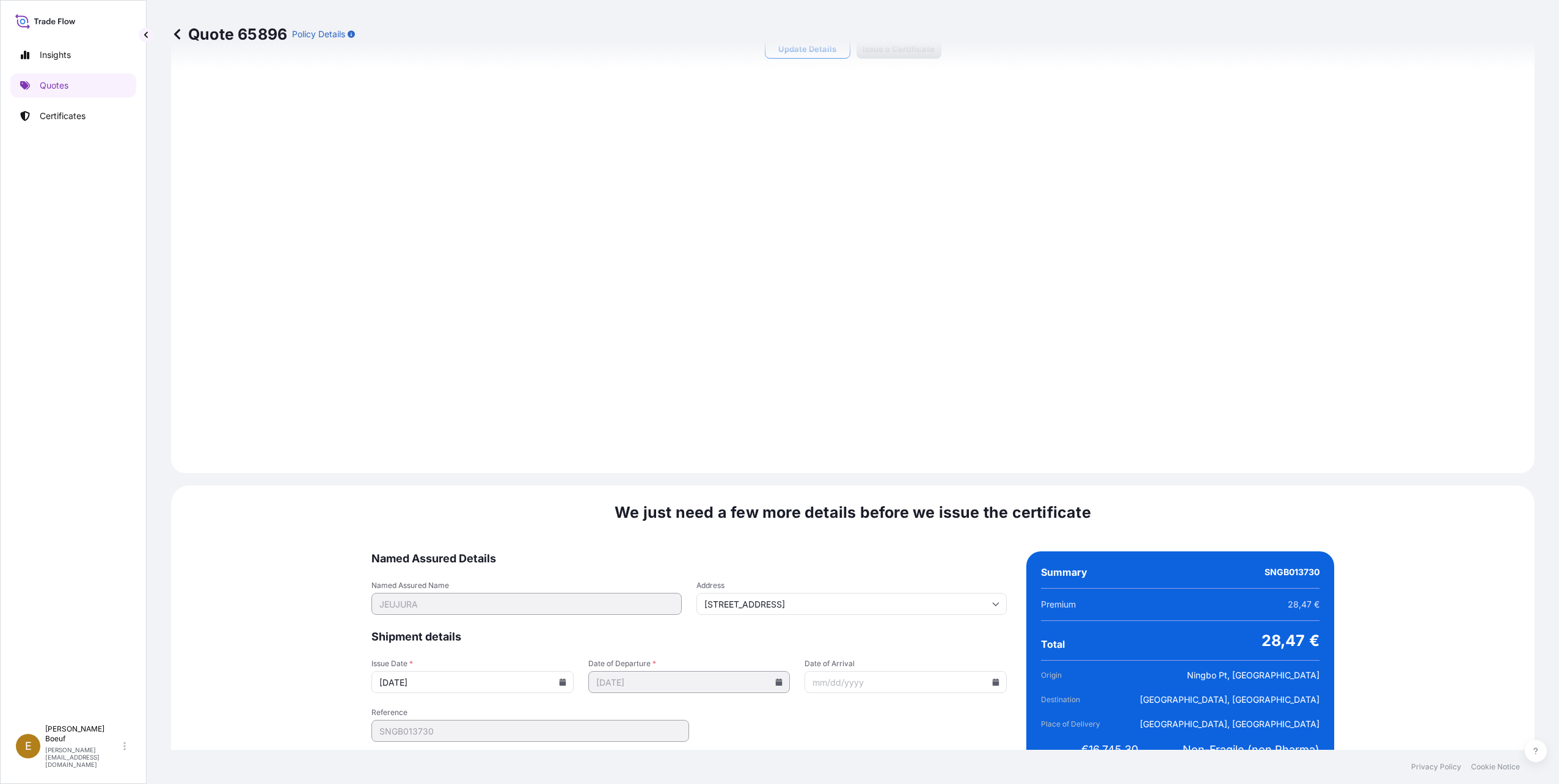
scroll to position [1208, 0]
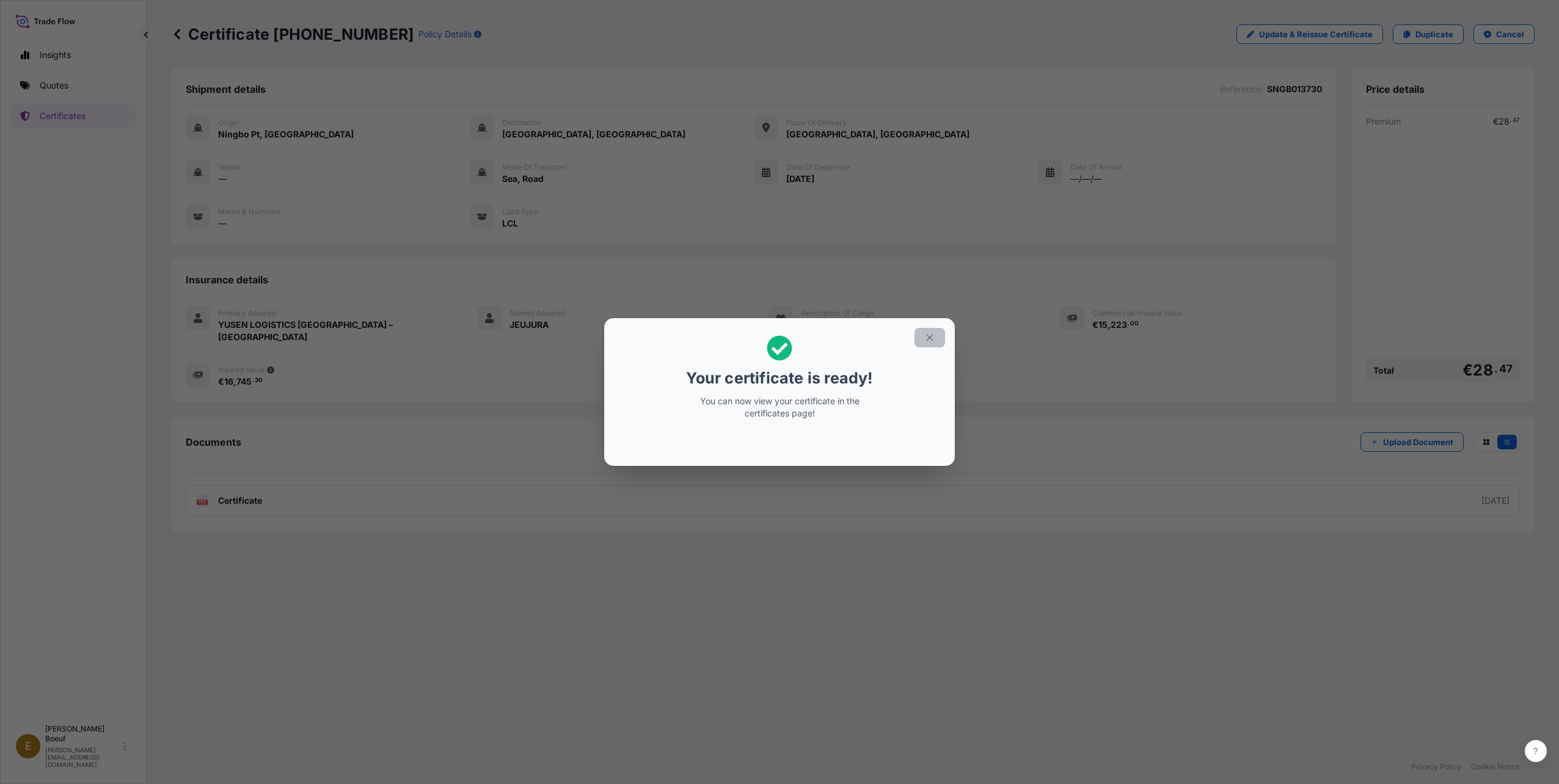
click at [929, 334] on icon "button" at bounding box center [930, 338] width 11 height 11
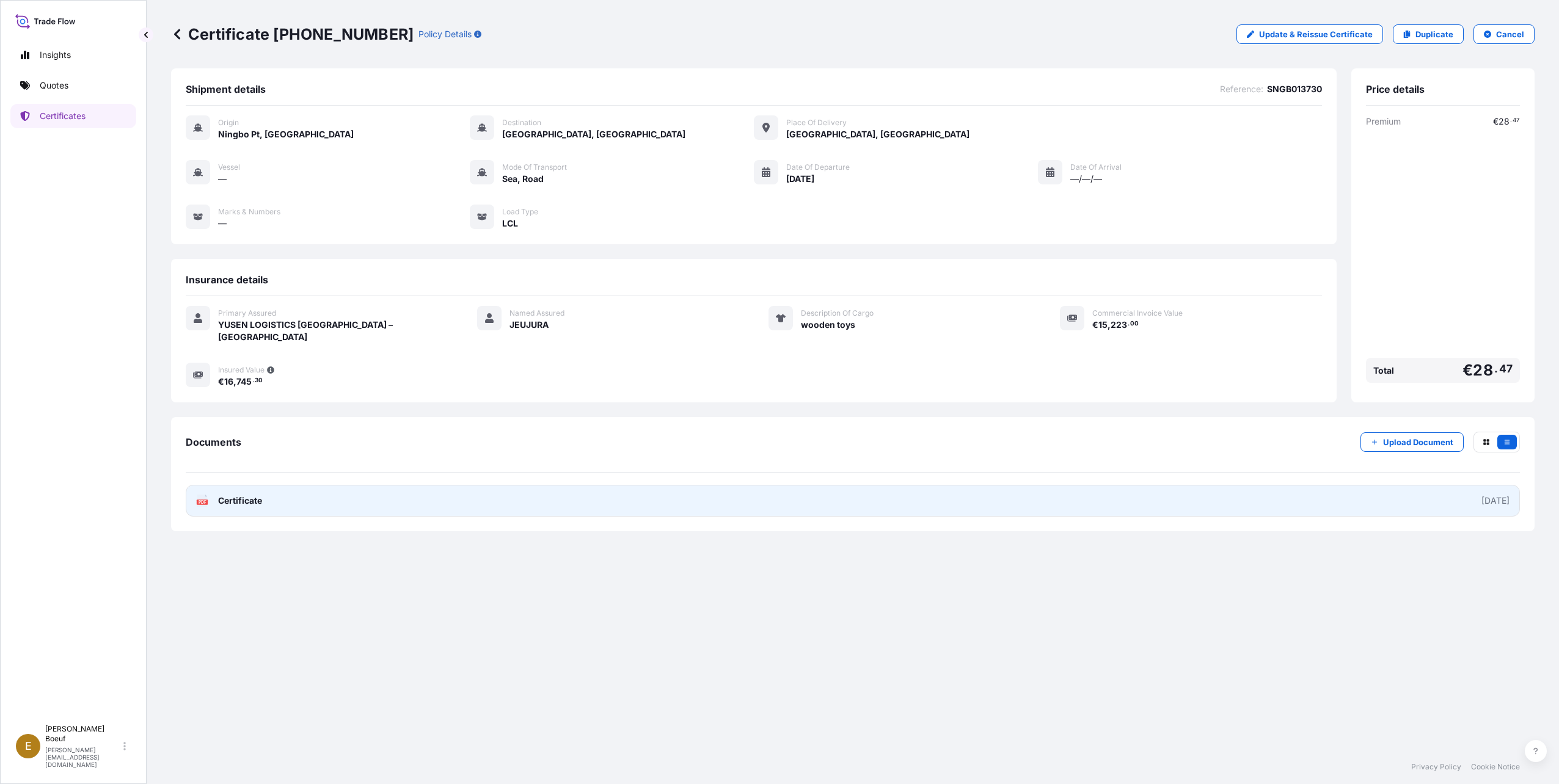
click at [1499, 495] on div "[DATE]" at bounding box center [1495, 500] width 28 height 12
